Goal: Information Seeking & Learning: Learn about a topic

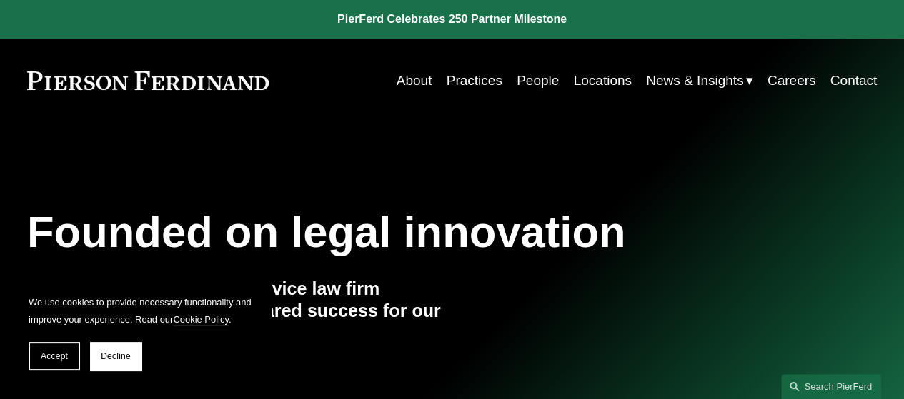
click at [36, 81] on link at bounding box center [148, 80] width 242 height 19
click at [529, 84] on link "People" at bounding box center [538, 80] width 42 height 27
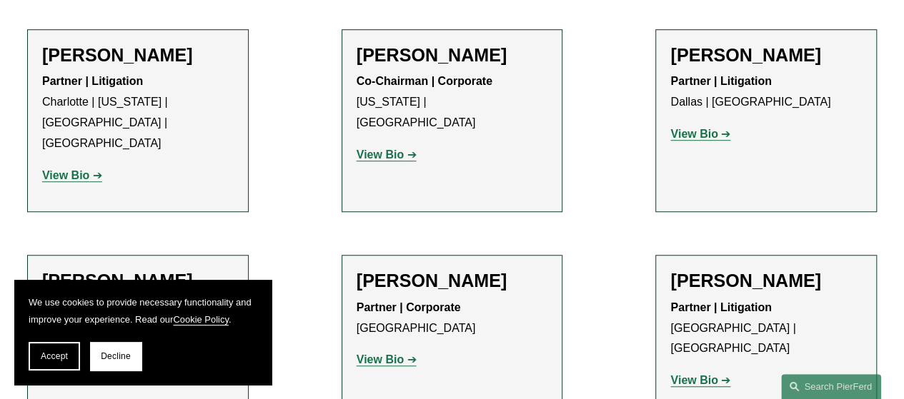
scroll to position [14007, 0]
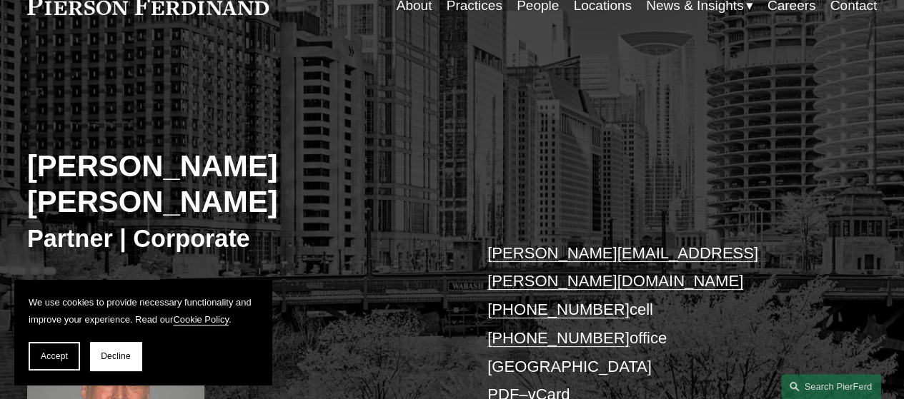
scroll to position [71, 0]
